Goal: Information Seeking & Learning: Learn about a topic

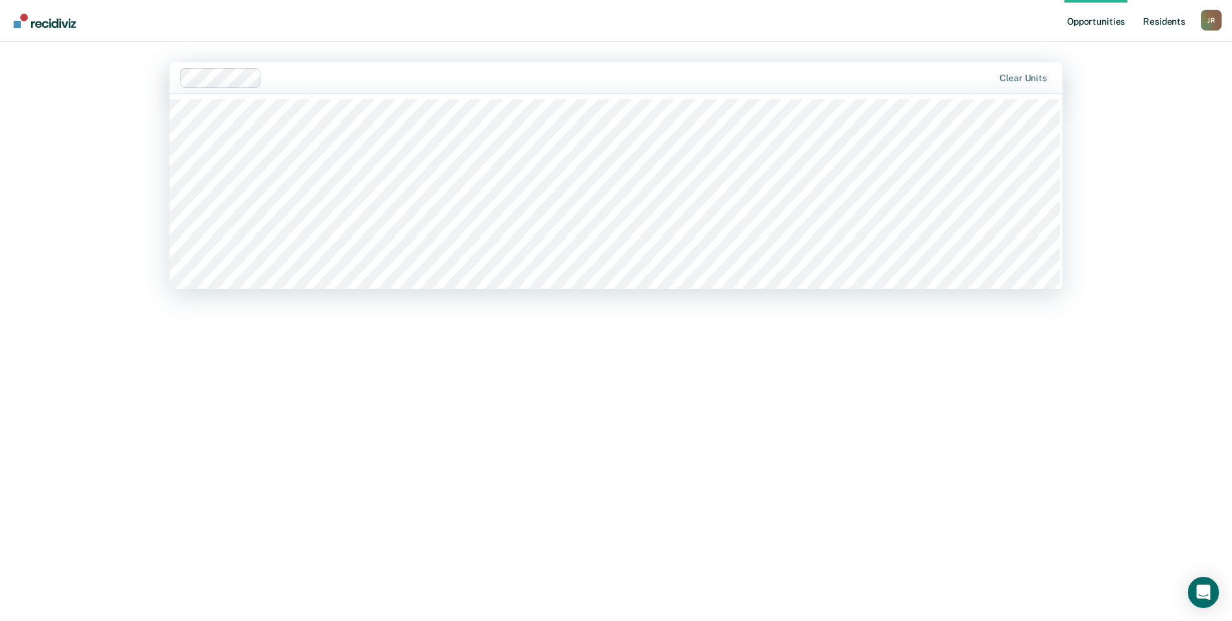
click at [1175, 19] on link "Resident s" at bounding box center [1164, 21] width 47 height 42
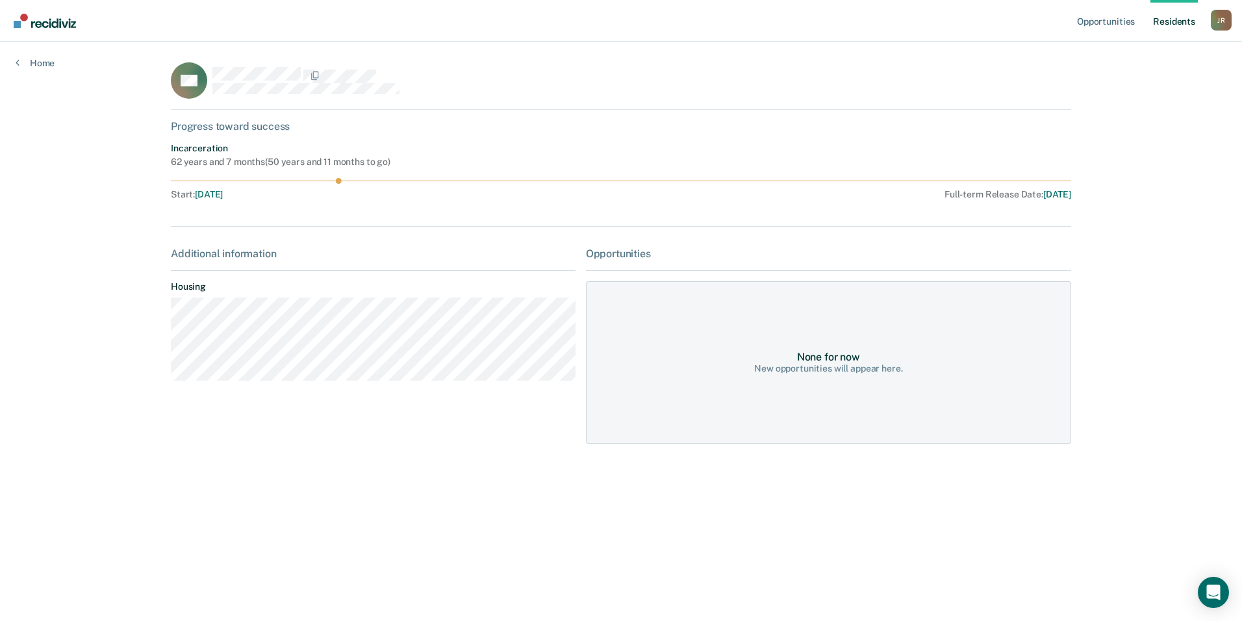
click at [223, 193] on span "[DATE]" at bounding box center [209, 194] width 28 height 10
click at [196, 157] on div "62 years and 7 months ( 50 years and 11 months to go )" at bounding box center [281, 162] width 220 height 11
click at [225, 127] on div "Progress toward success" at bounding box center [621, 126] width 900 height 12
click at [175, 345] on div "Opportunities Resident s [PERSON_NAME] [PERSON_NAME] Profile How it works Log O…" at bounding box center [621, 310] width 1242 height 621
